Goal: Check status: Check status

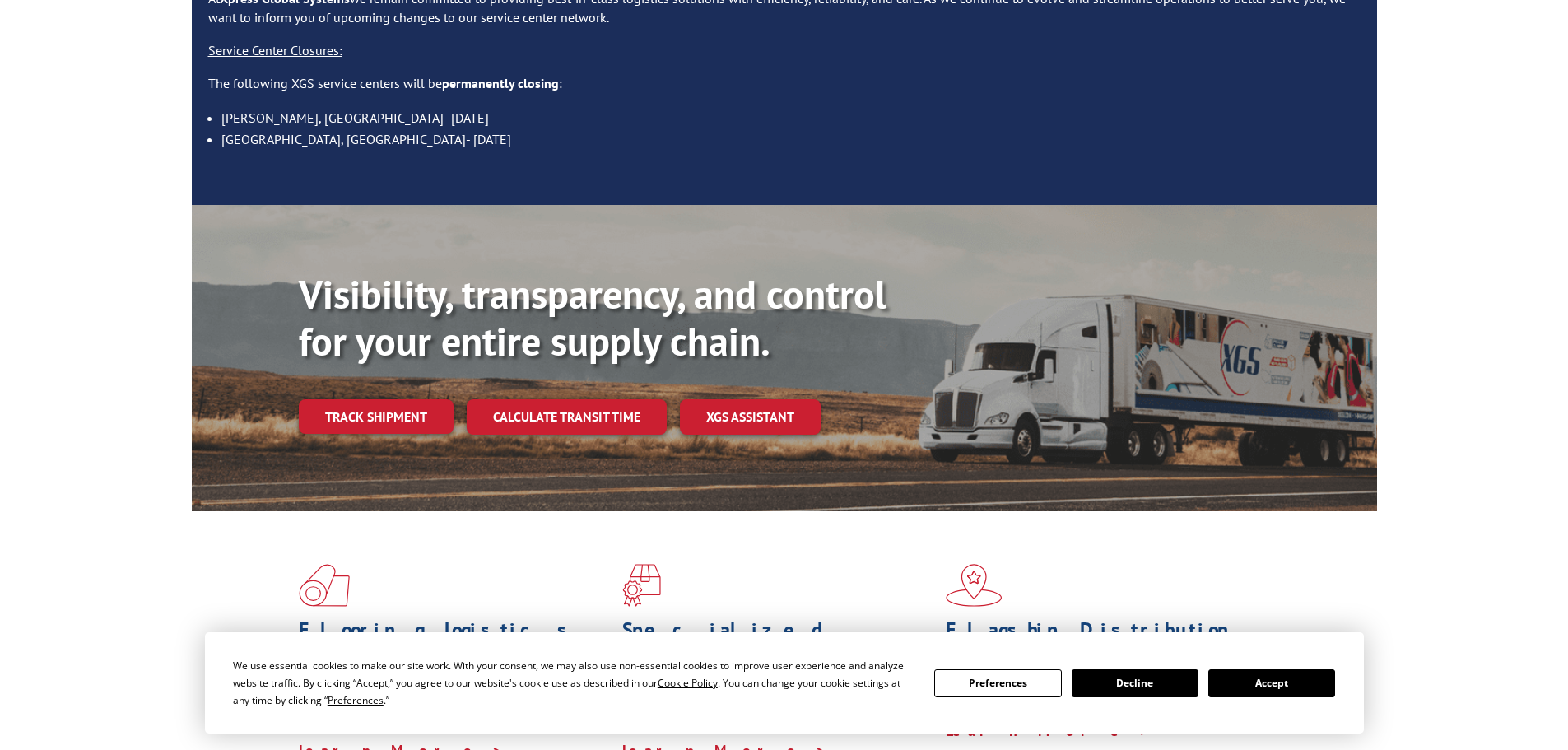
scroll to position [247, 0]
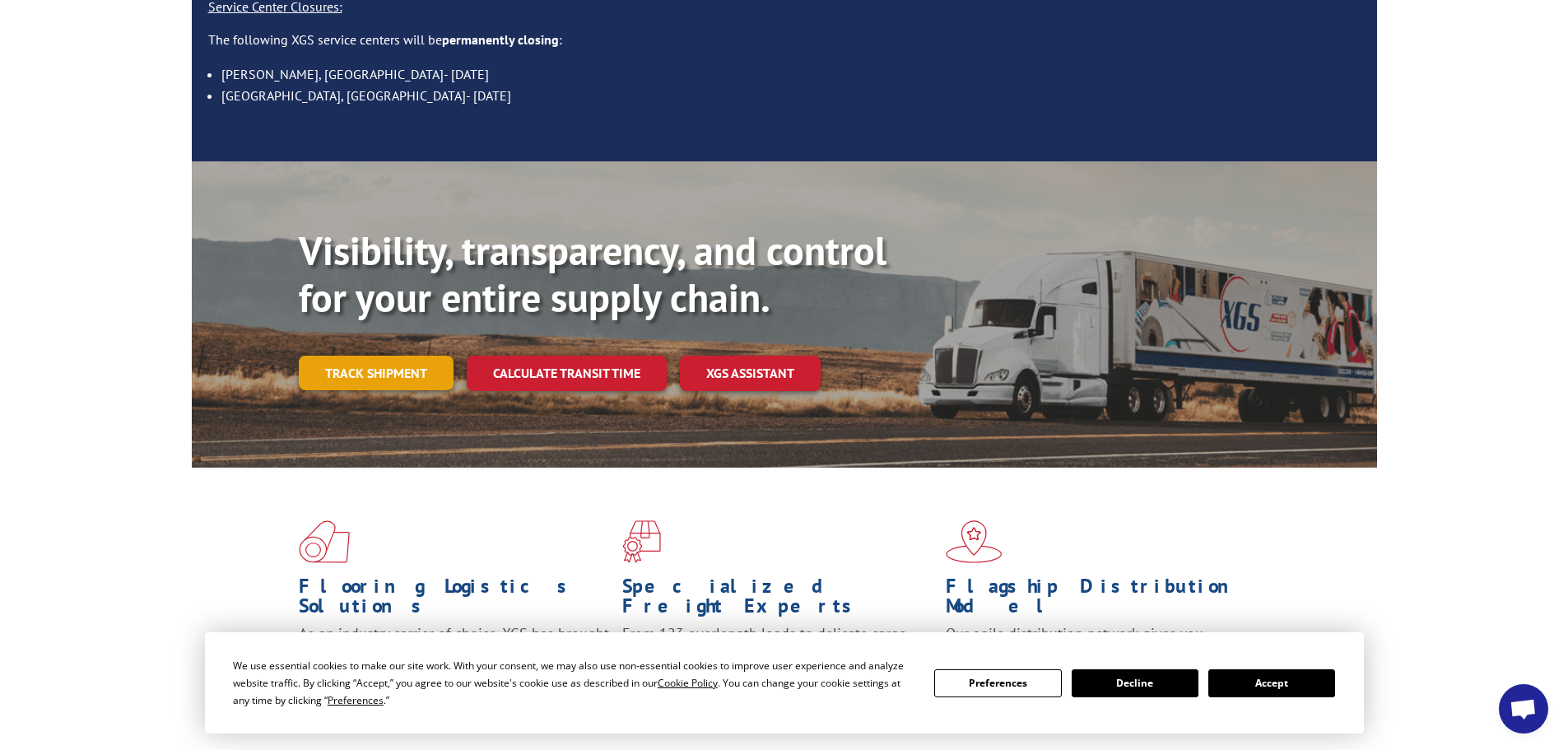
click at [359, 356] on link "Track shipment" at bounding box center [375, 373] width 155 height 34
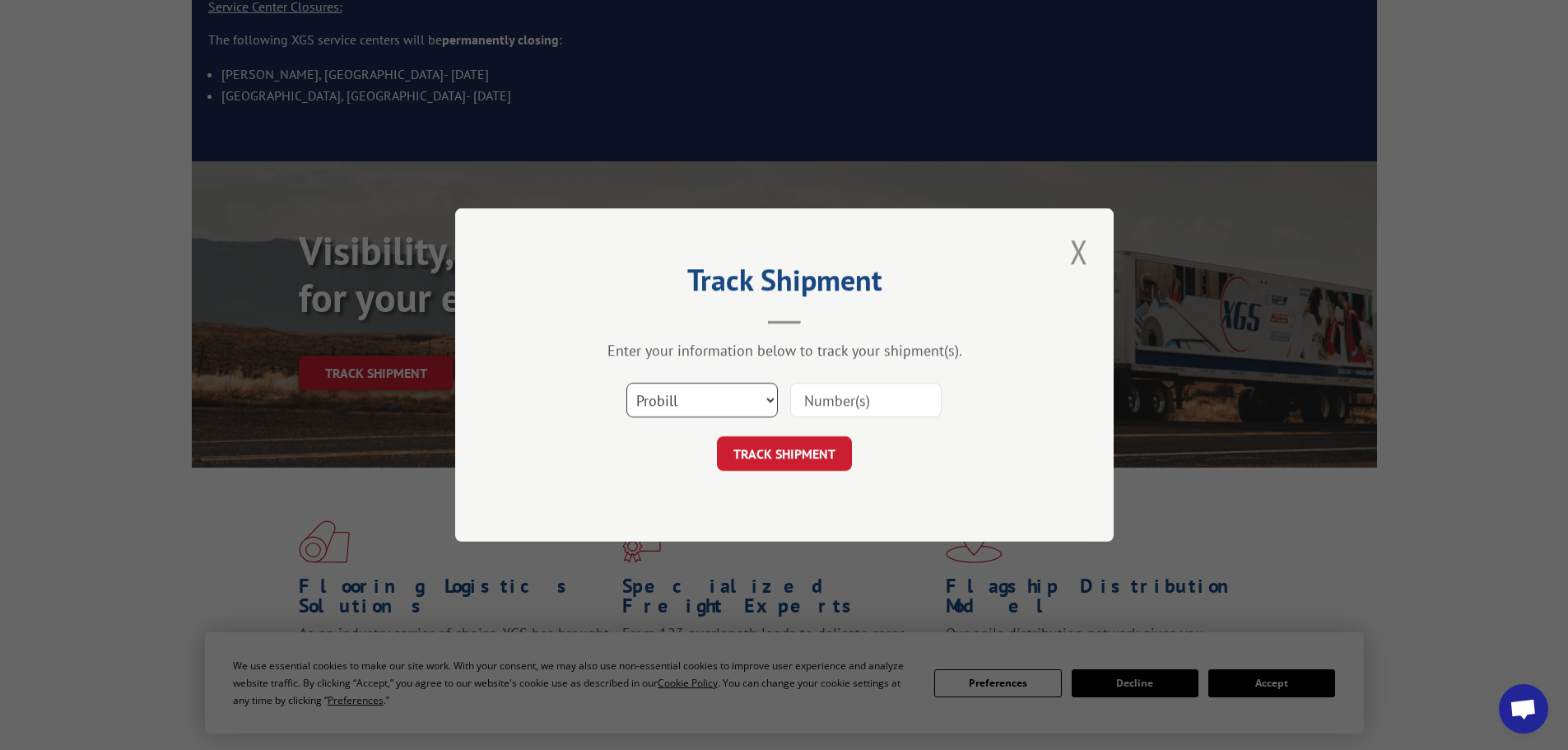
click at [672, 398] on select "Select category... Probill BOL PO" at bounding box center [702, 400] width 152 height 34
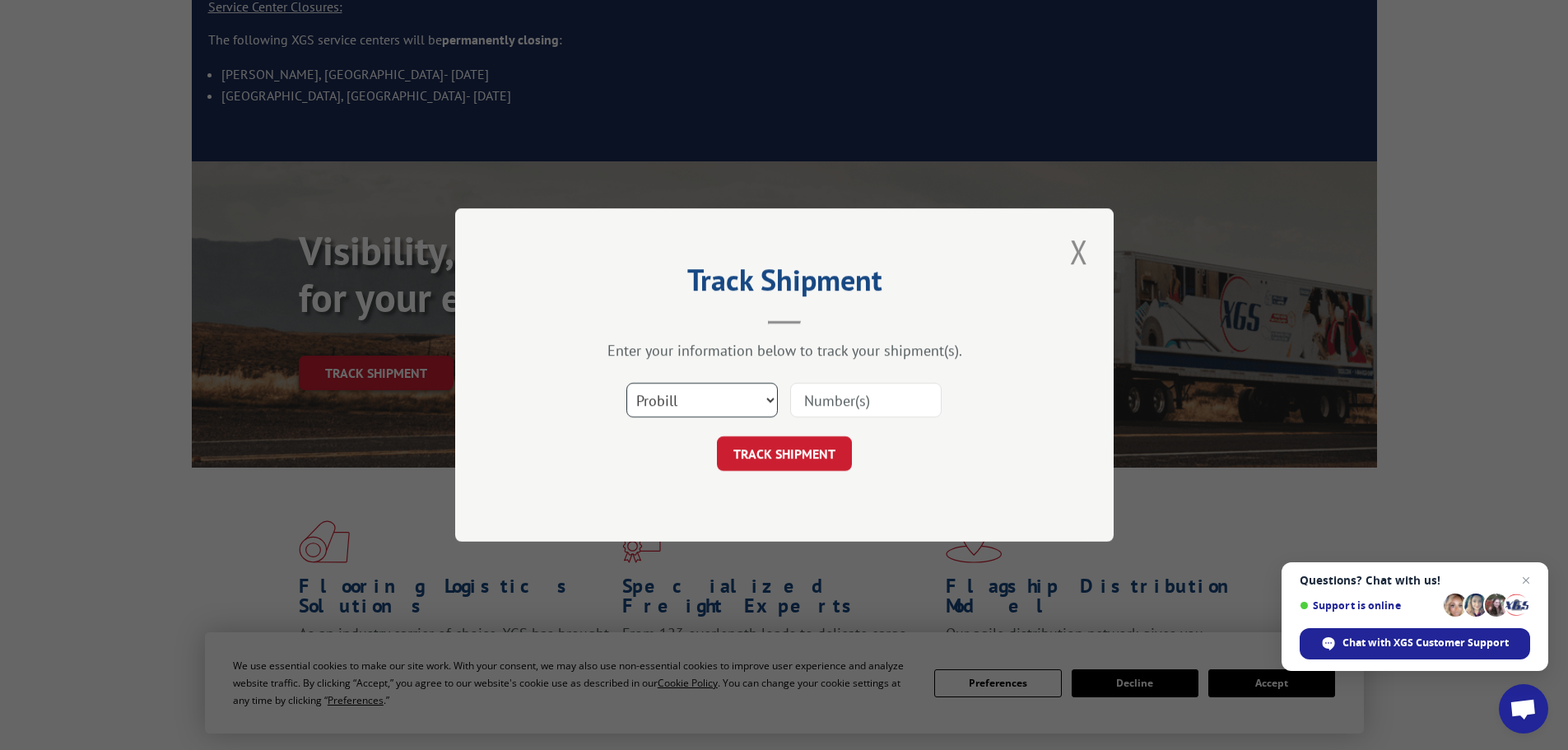
select select "po"
click at [626, 383] on select "Select category... Probill BOL PO" at bounding box center [702, 400] width 152 height 34
click at [806, 399] on input at bounding box center [866, 400] width 152 height 34
paste input "22532699"
type input "22532699"
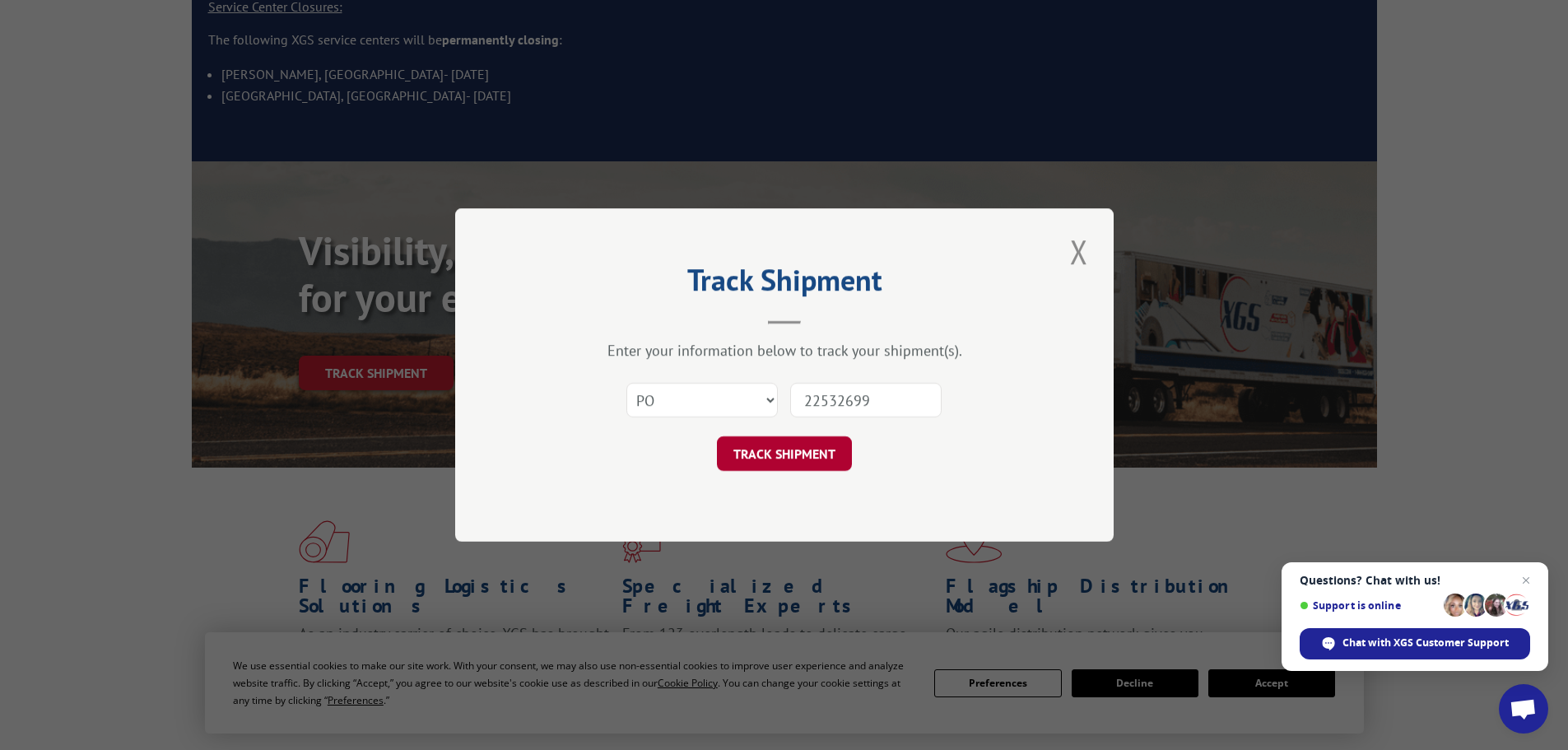
click at [749, 460] on button "TRACK SHIPMENT" at bounding box center [784, 453] width 135 height 34
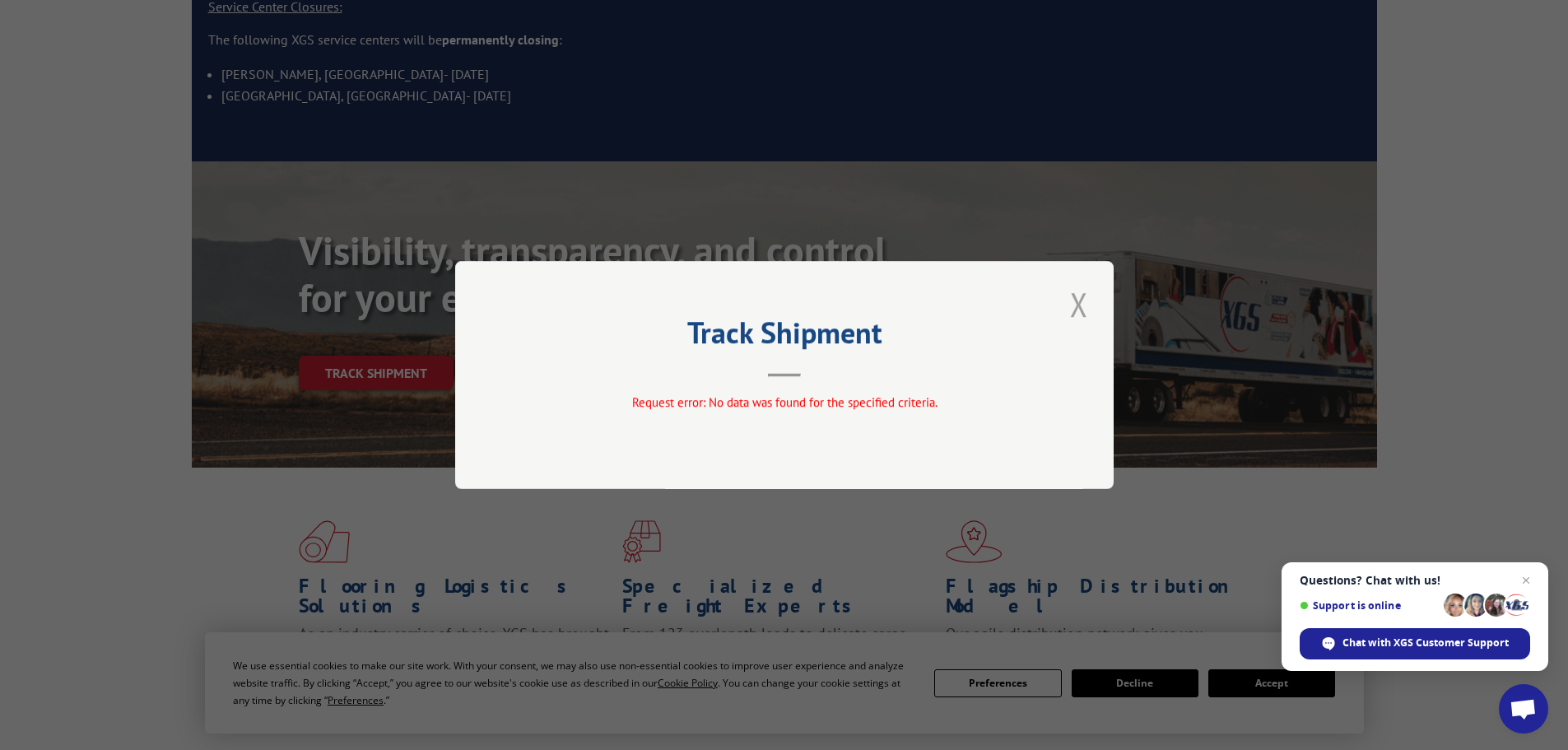
click at [1086, 298] on button "Close modal" at bounding box center [1078, 305] width 28 height 45
